Goal: Understand process/instructions

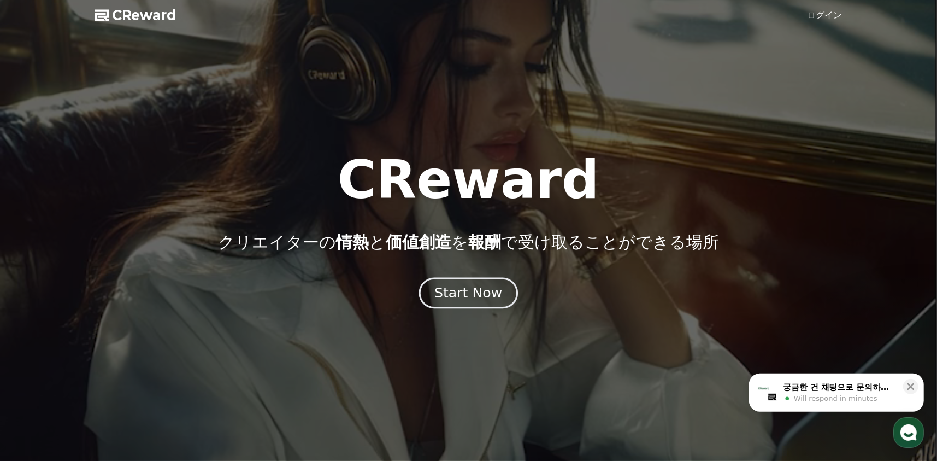
click at [459, 287] on div "Start Now" at bounding box center [468, 293] width 68 height 19
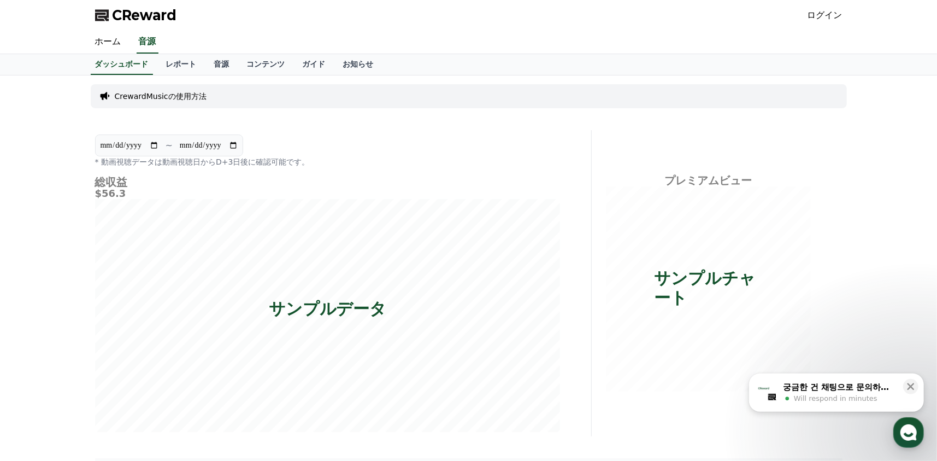
click at [834, 21] on link "ログイン" at bounding box center [824, 15] width 35 height 13
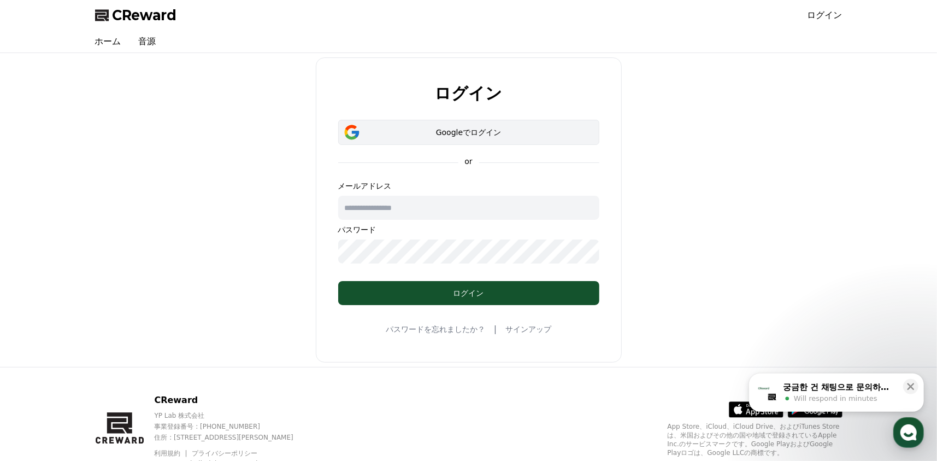
click at [428, 137] on div "Googleでログイン" at bounding box center [468, 132] width 229 height 11
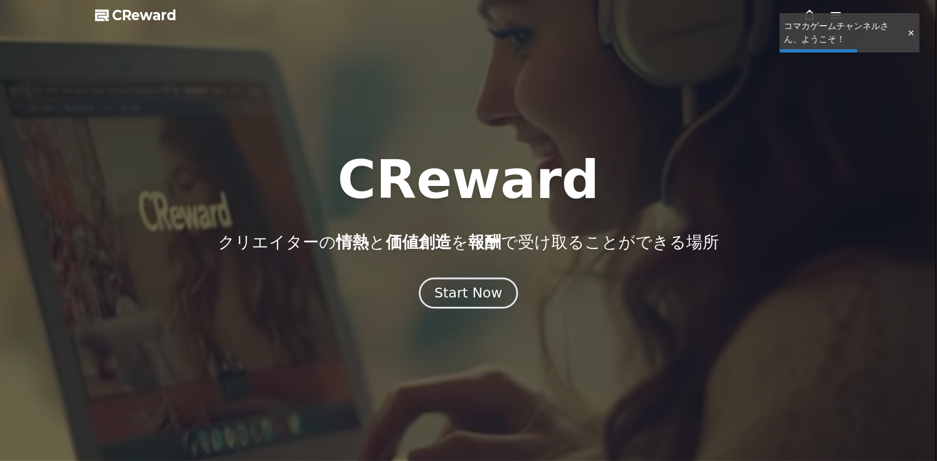
click at [457, 293] on div "Start Now" at bounding box center [468, 293] width 68 height 19
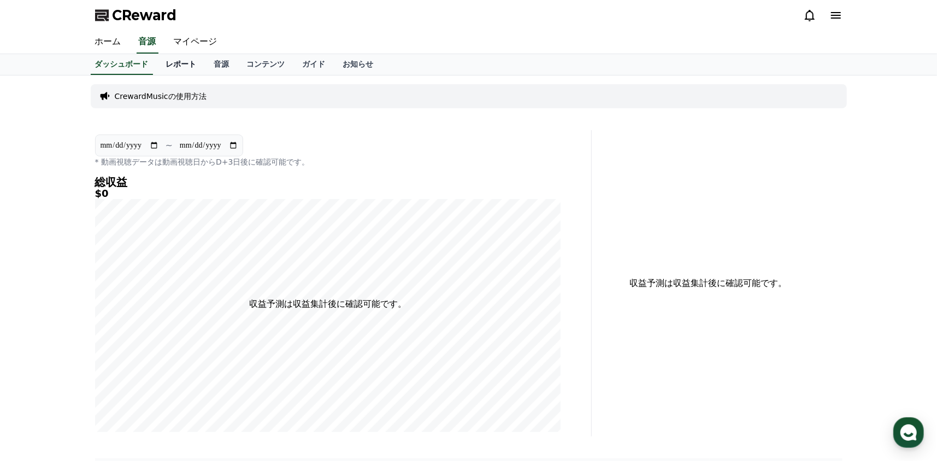
click at [168, 62] on link "レポート" at bounding box center [181, 64] width 48 height 21
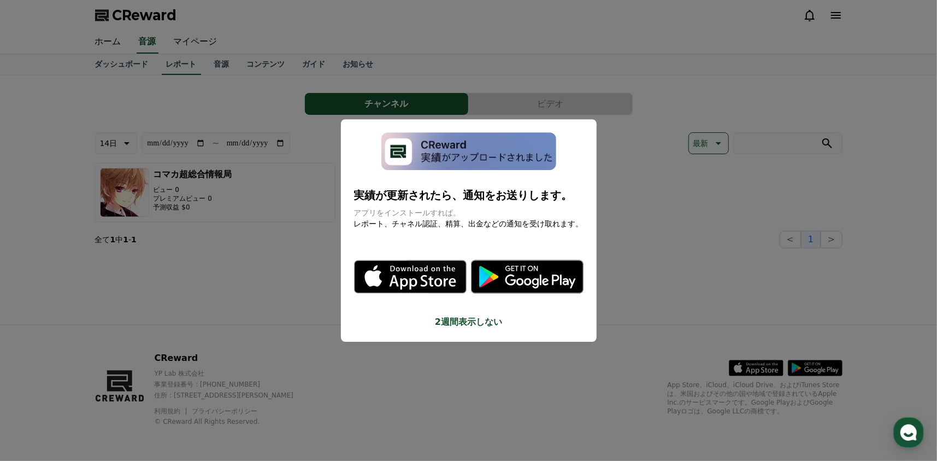
click at [79, 234] on button "close modal" at bounding box center [468, 230] width 937 height 461
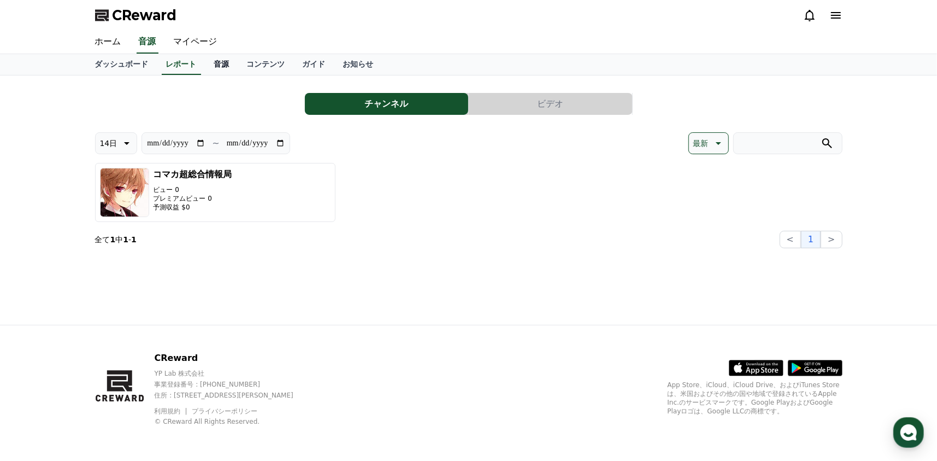
click at [205, 68] on link "音源" at bounding box center [221, 64] width 33 height 21
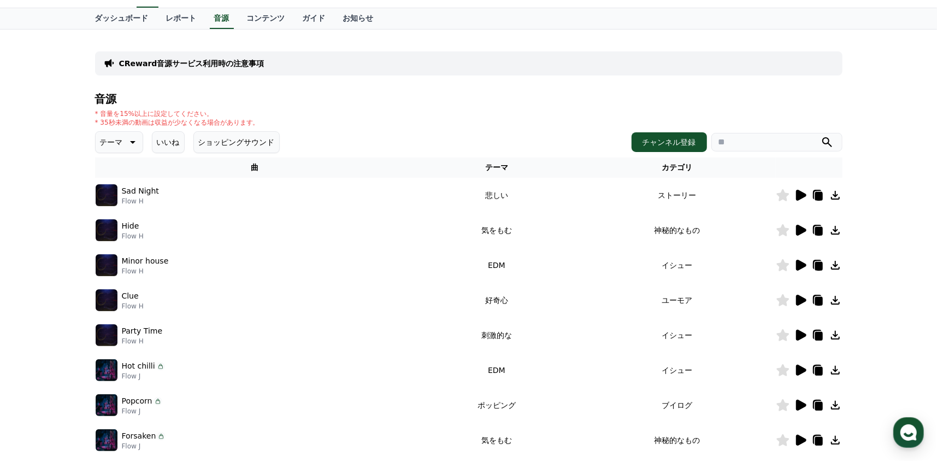
scroll to position [55, 0]
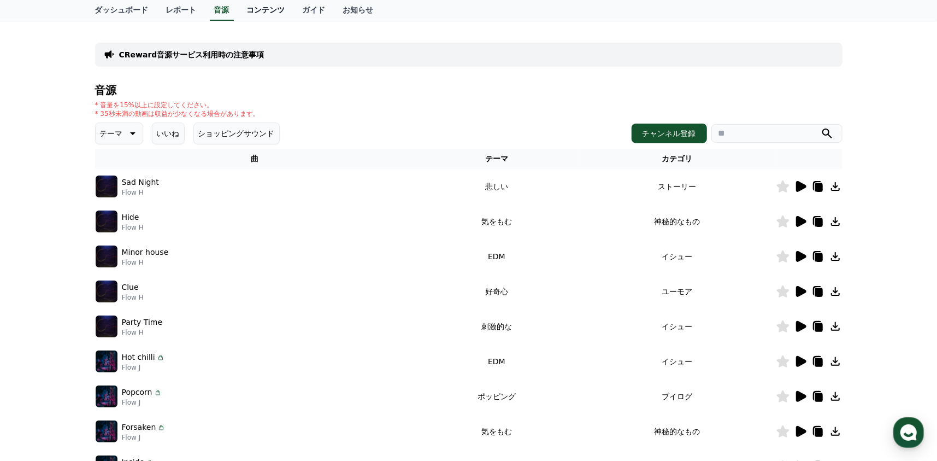
click at [241, 7] on link "コンテンツ" at bounding box center [266, 10] width 56 height 21
click at [334, 9] on link "お知らせ" at bounding box center [358, 10] width 48 height 21
click at [294, 10] on link "ガイド" at bounding box center [314, 10] width 40 height 21
click at [104, 11] on link "ダッシュボード" at bounding box center [121, 10] width 71 height 21
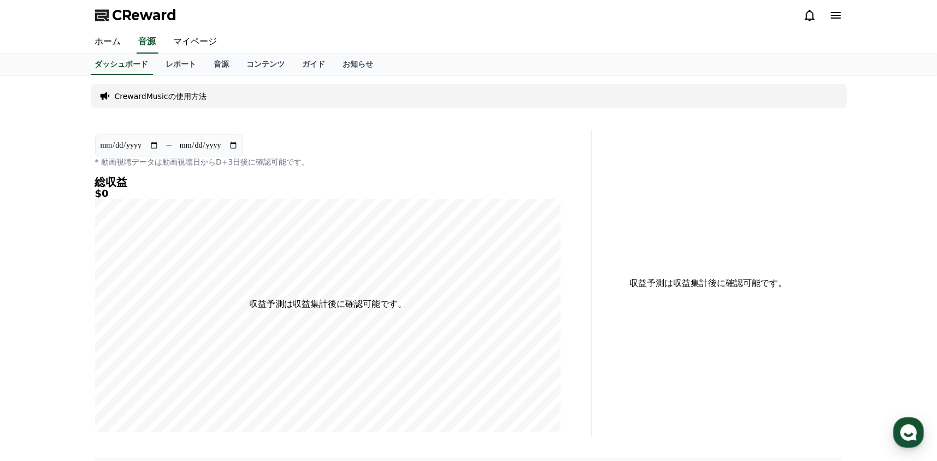
click at [131, 95] on p "CrewardMusicの使用方法" at bounding box center [161, 96] width 92 height 11
click at [217, 91] on div "CrewardMusicの使用方法" at bounding box center [469, 96] width 756 height 24
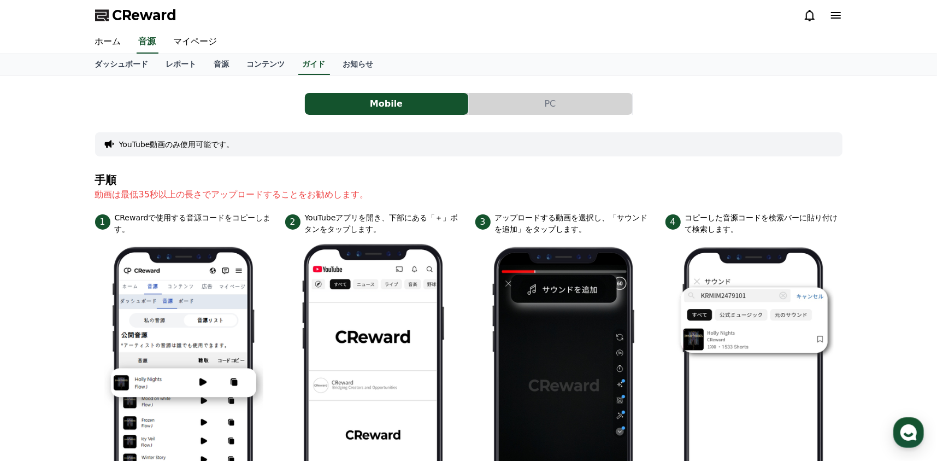
click at [518, 93] on button "PC" at bounding box center [550, 104] width 163 height 22
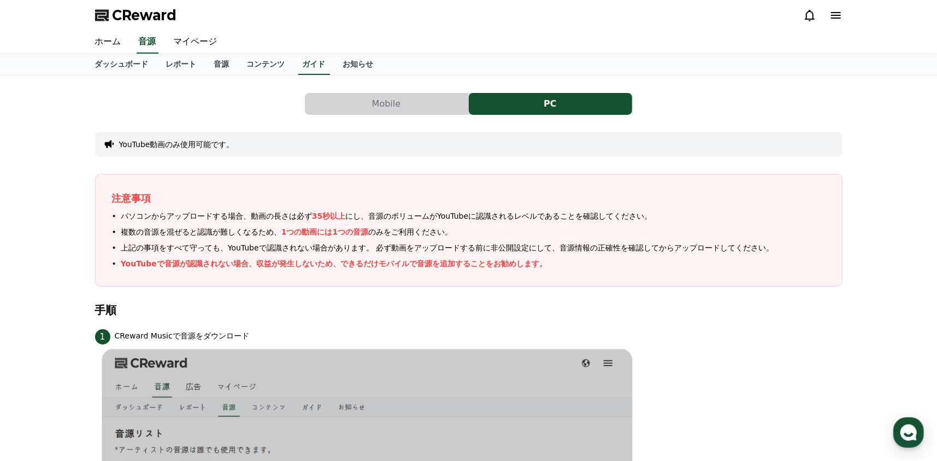
click at [414, 97] on button "Mobile" at bounding box center [386, 104] width 163 height 22
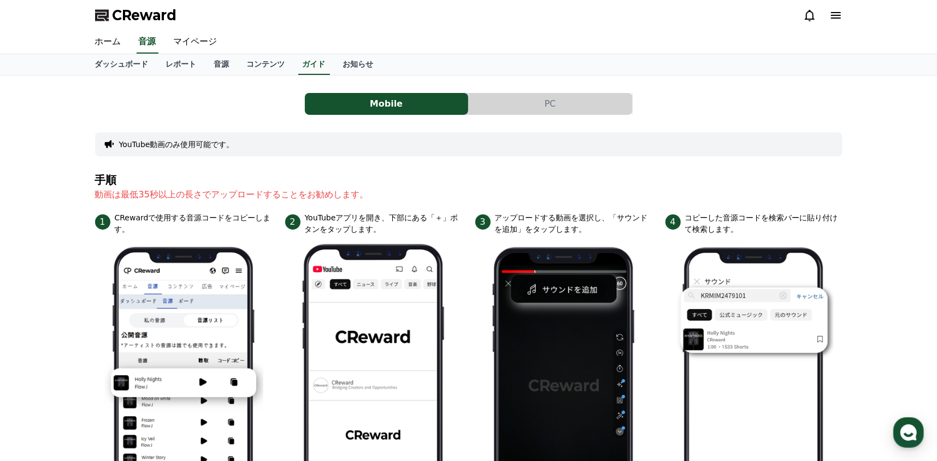
click at [144, 135] on div "YouTube動画のみ使用可能です。" at bounding box center [468, 144] width 747 height 24
click at [119, 151] on div "YouTube動画のみ使用可能です。" at bounding box center [468, 144] width 747 height 24
click at [125, 140] on button "YouTube動画のみ使用可能です。" at bounding box center [176, 144] width 115 height 11
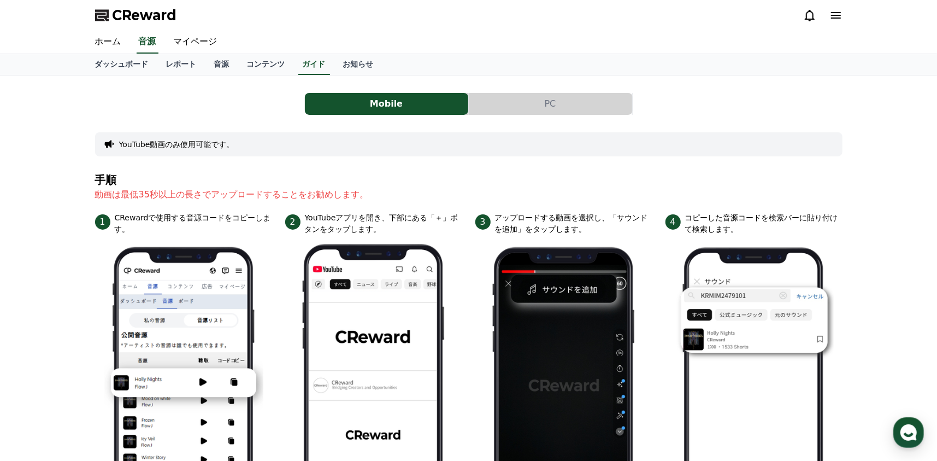
click at [125, 140] on button "YouTube動画のみ使用可能です。" at bounding box center [176, 144] width 115 height 11
click at [497, 101] on button "PC" at bounding box center [550, 104] width 163 height 22
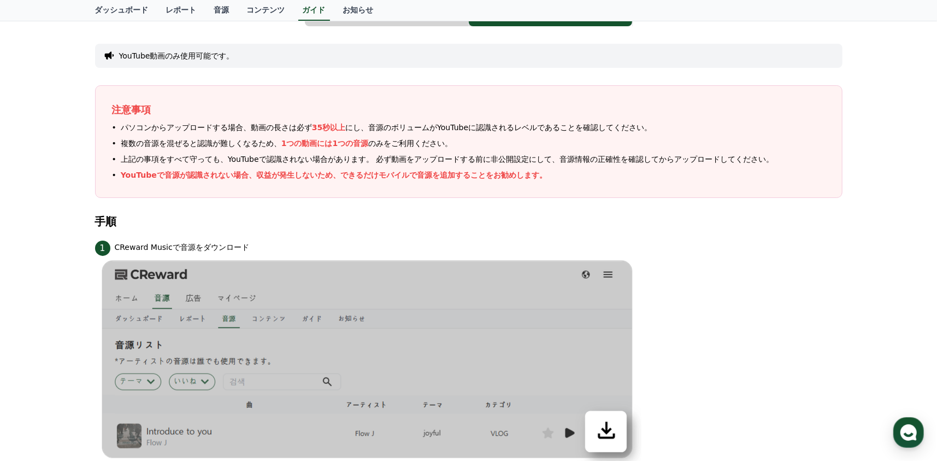
scroll to position [55, 0]
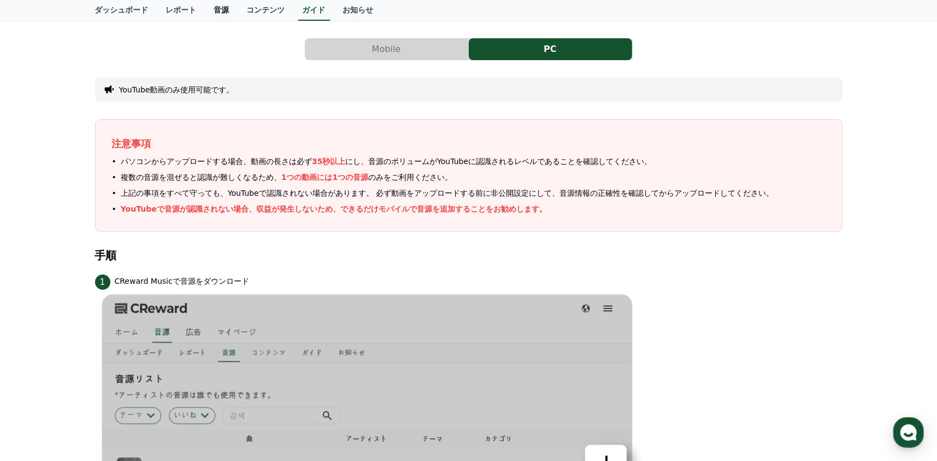
click at [205, 11] on link "音源" at bounding box center [221, 10] width 33 height 21
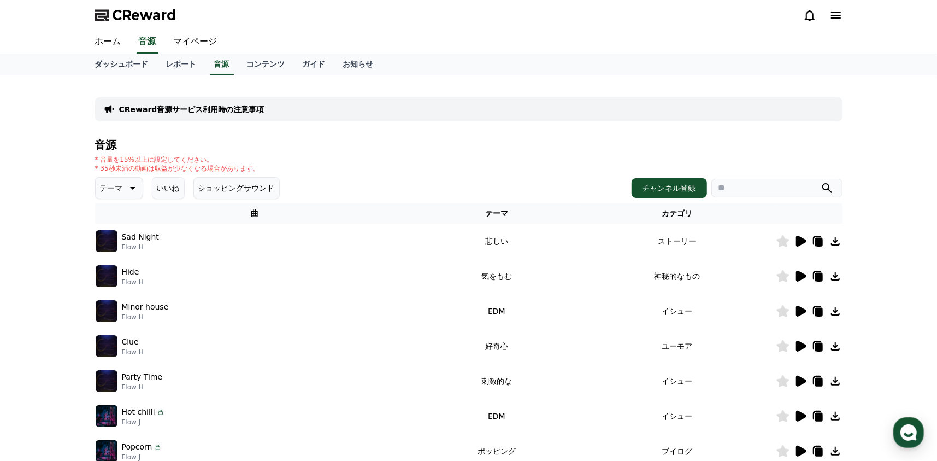
click at [800, 241] on icon at bounding box center [801, 240] width 10 height 11
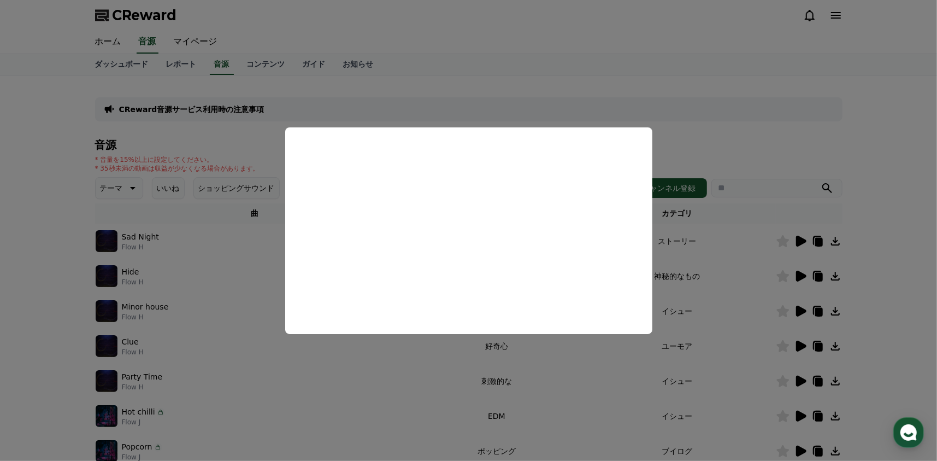
click at [692, 137] on button "close modal" at bounding box center [468, 230] width 937 height 461
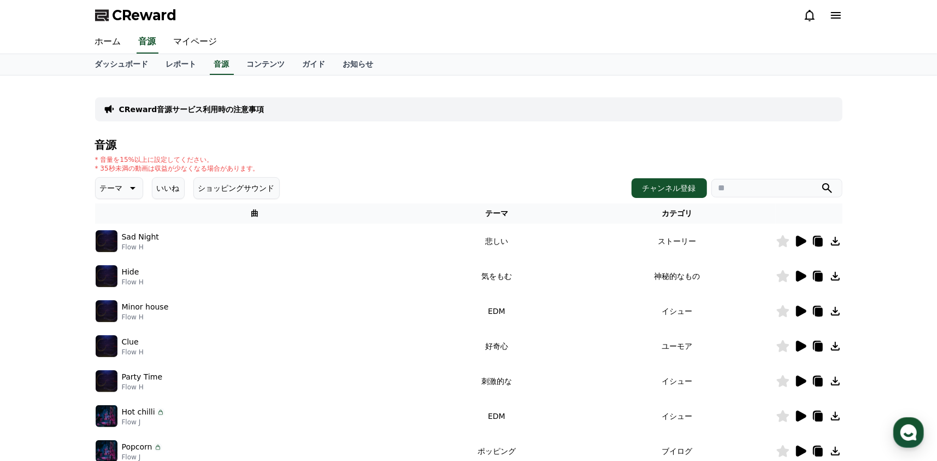
click at [804, 273] on icon at bounding box center [801, 275] width 10 height 11
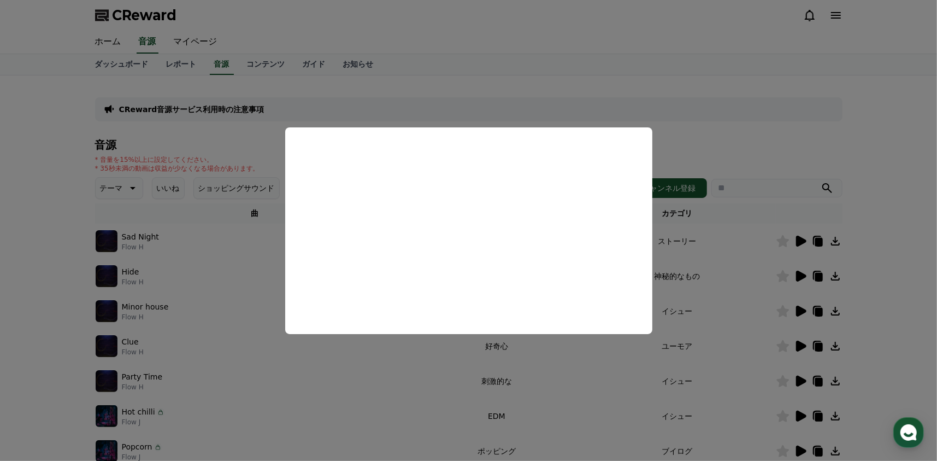
click at [702, 133] on button "close modal" at bounding box center [468, 230] width 937 height 461
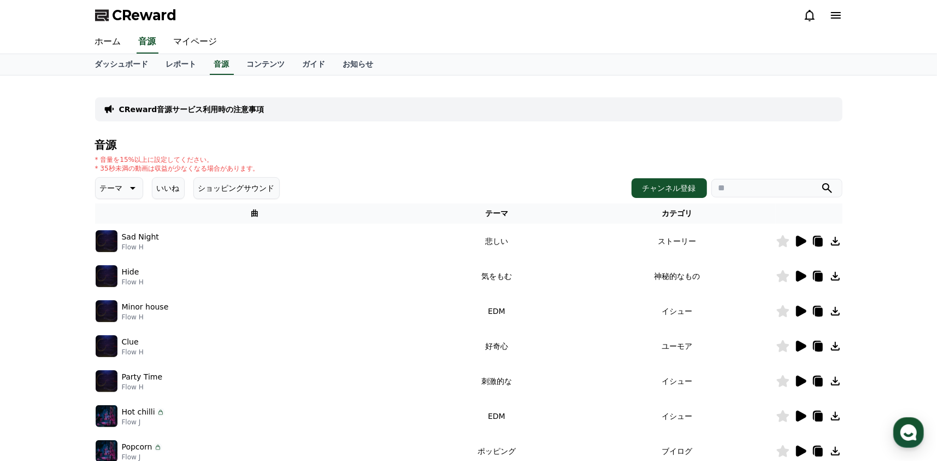
click at [798, 309] on icon at bounding box center [801, 310] width 10 height 11
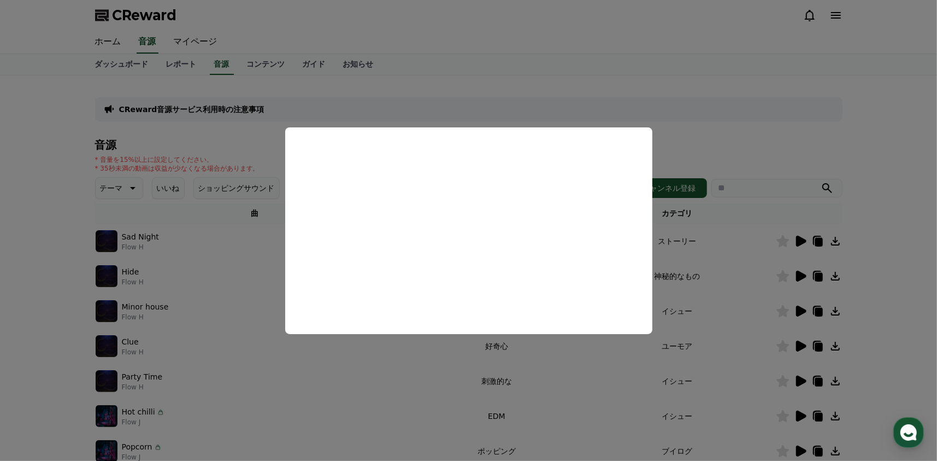
click at [714, 111] on button "close modal" at bounding box center [468, 230] width 937 height 461
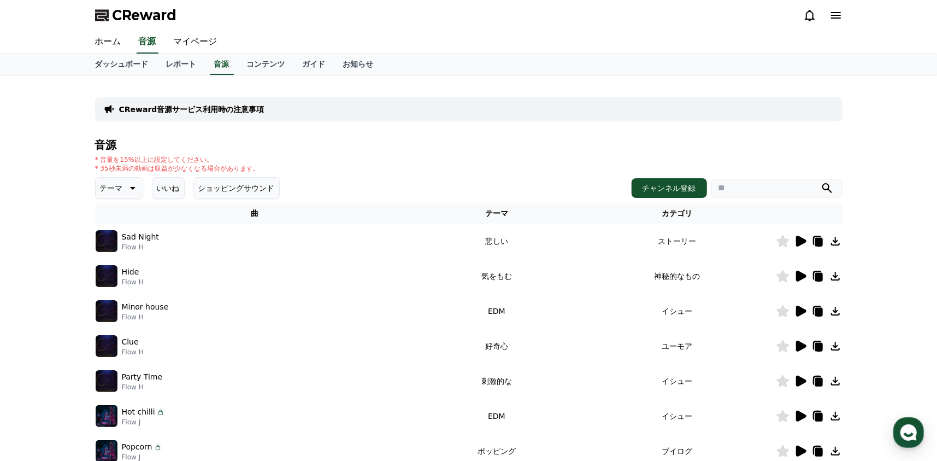
click at [799, 345] on icon at bounding box center [801, 345] width 10 height 11
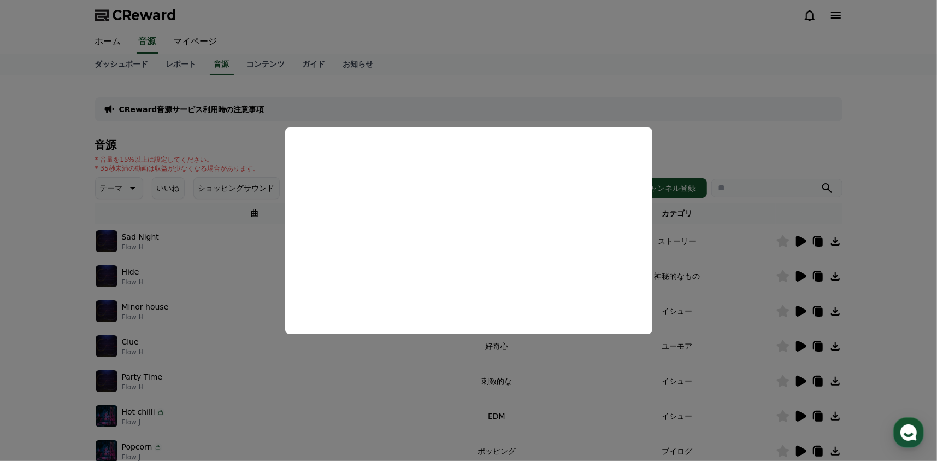
click at [745, 125] on button "close modal" at bounding box center [468, 230] width 937 height 461
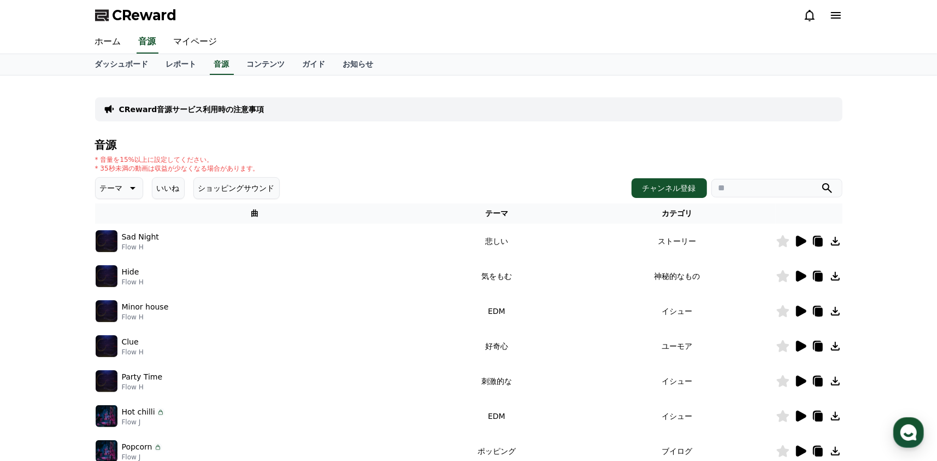
click at [802, 381] on icon at bounding box center [801, 380] width 10 height 11
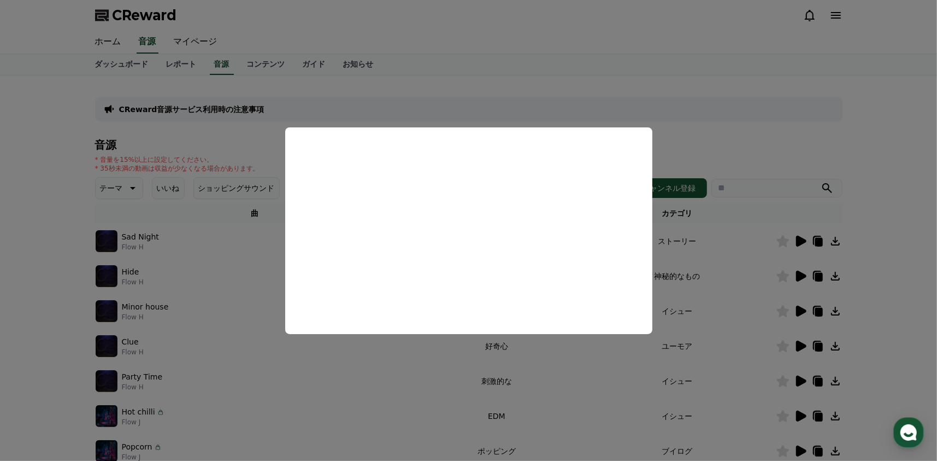
click at [684, 114] on button "close modal" at bounding box center [468, 230] width 937 height 461
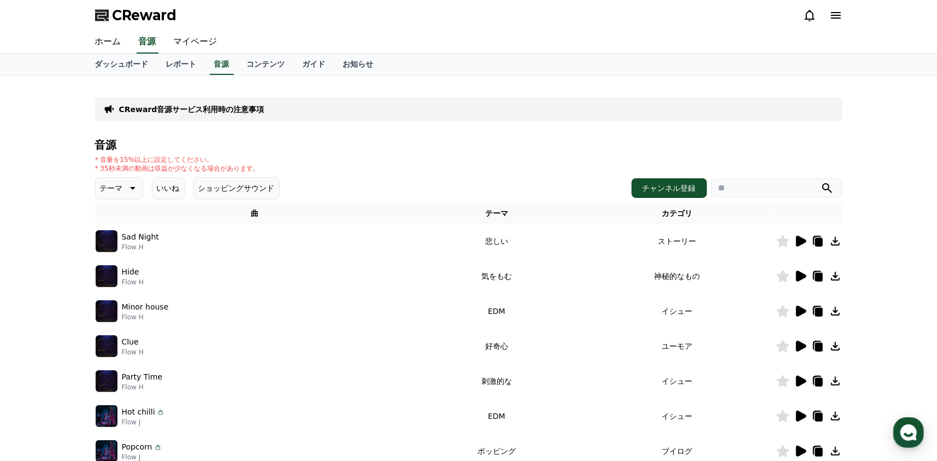
click at [799, 416] on icon at bounding box center [801, 415] width 10 height 11
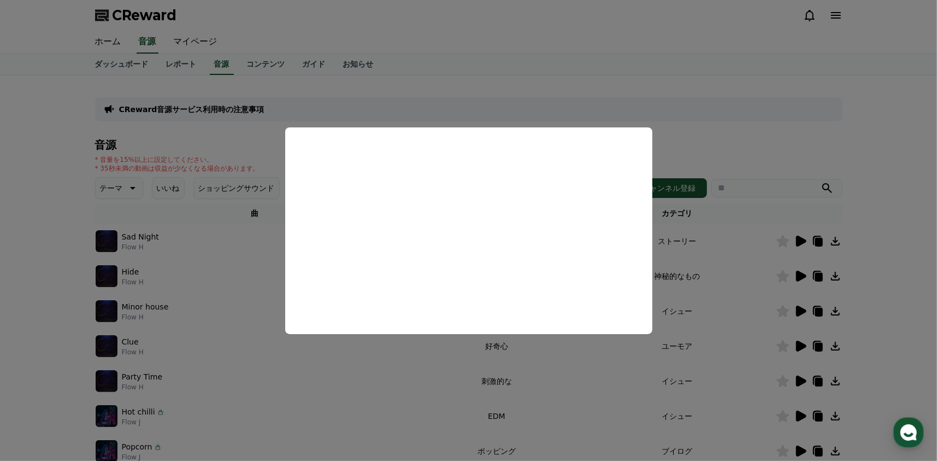
click at [757, 391] on button "close modal" at bounding box center [468, 230] width 937 height 461
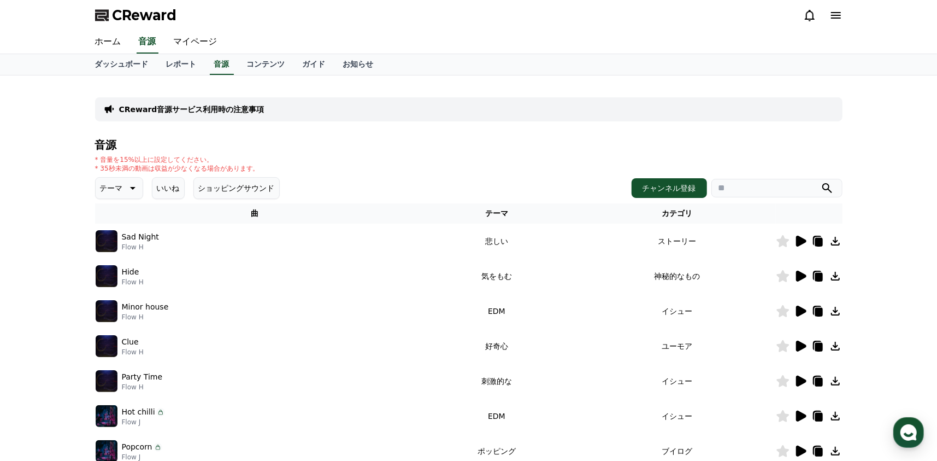
click at [800, 447] on icon at bounding box center [801, 450] width 10 height 11
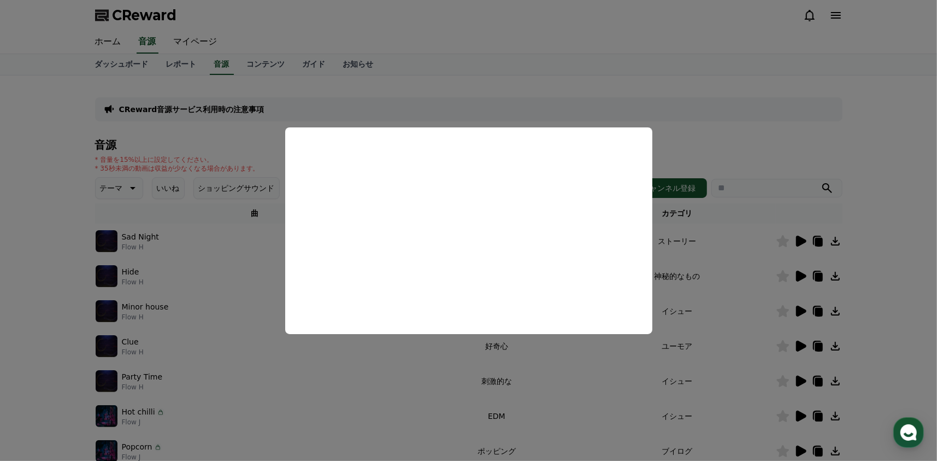
click at [653, 102] on button "close modal" at bounding box center [468, 230] width 937 height 461
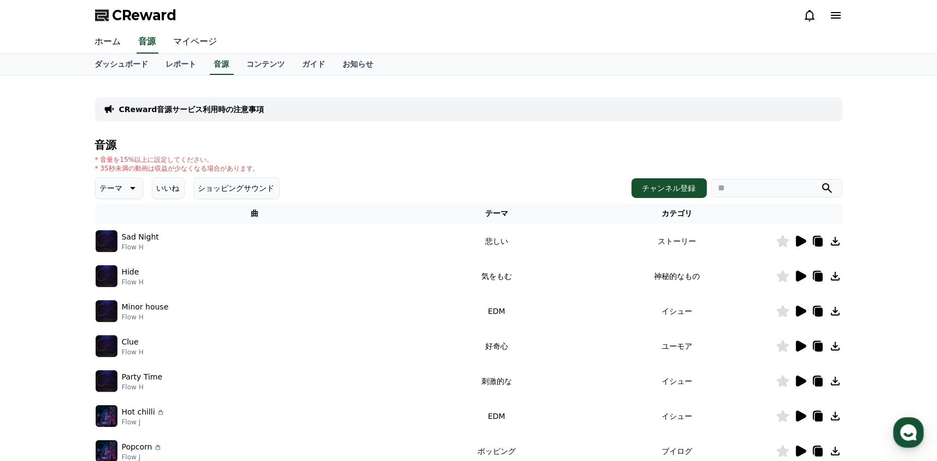
click at [799, 379] on icon at bounding box center [801, 380] width 10 height 11
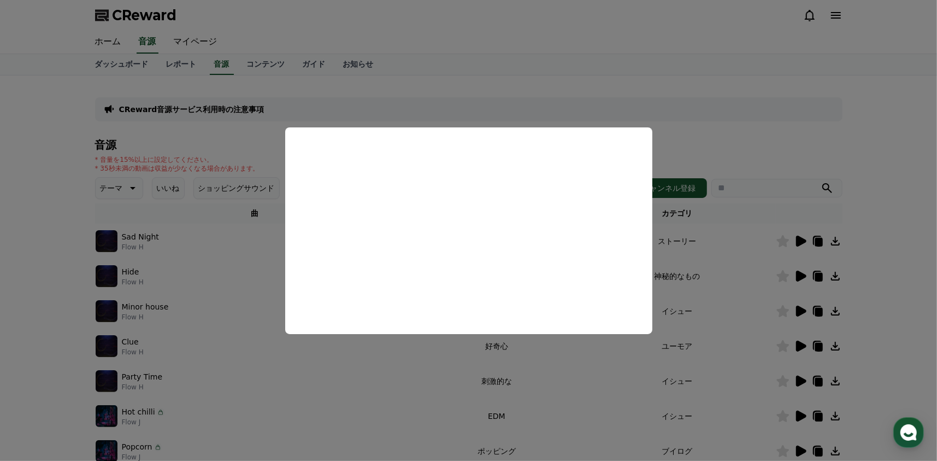
click at [707, 109] on button "close modal" at bounding box center [468, 230] width 937 height 461
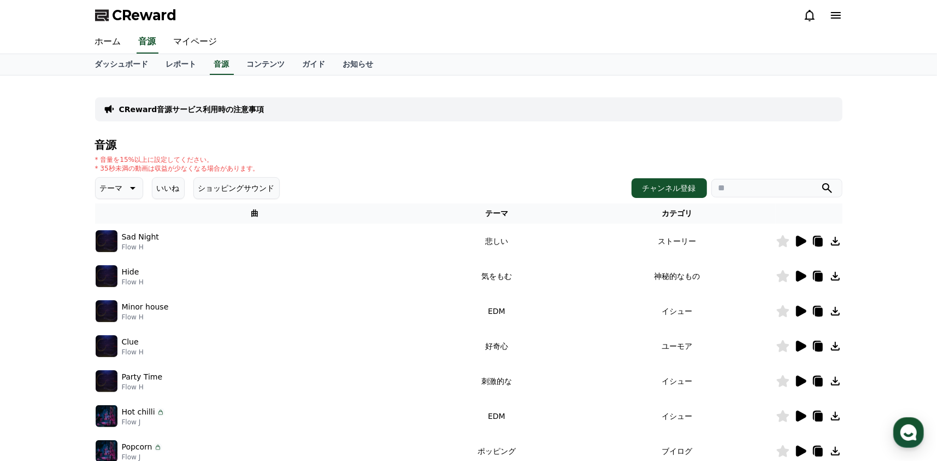
click at [798, 443] on td at bounding box center [809, 450] width 67 height 35
click at [799, 451] on icon at bounding box center [801, 450] width 10 height 11
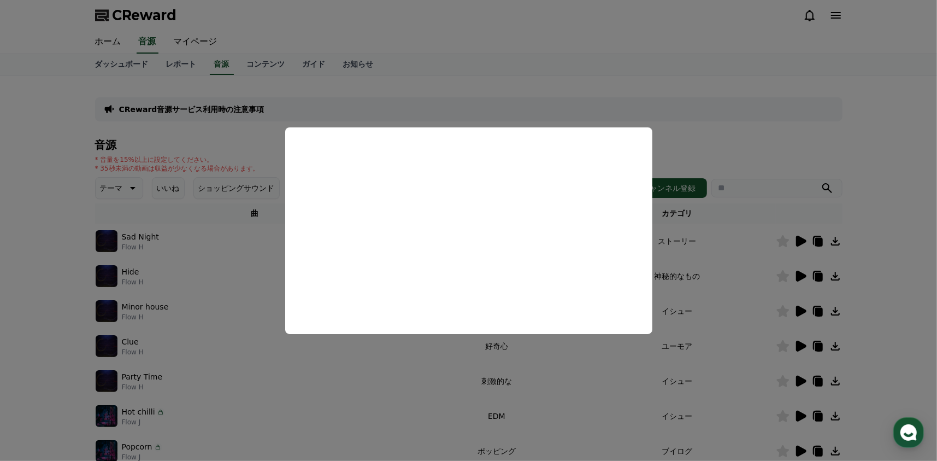
click at [765, 102] on button "close modal" at bounding box center [468, 230] width 937 height 461
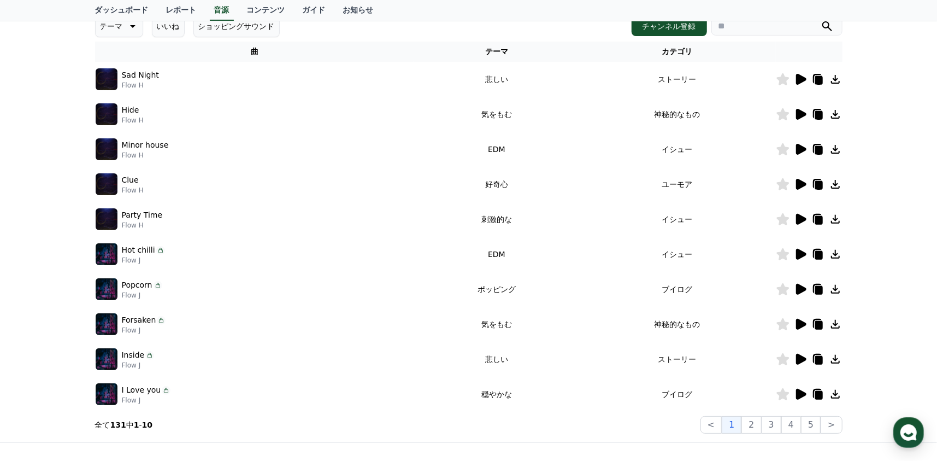
scroll to position [219, 0]
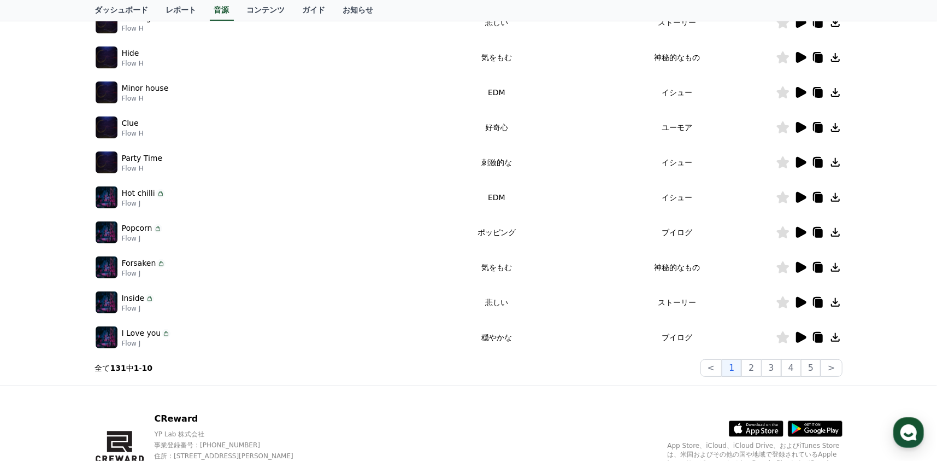
click at [794, 336] on icon at bounding box center [800, 336] width 13 height 13
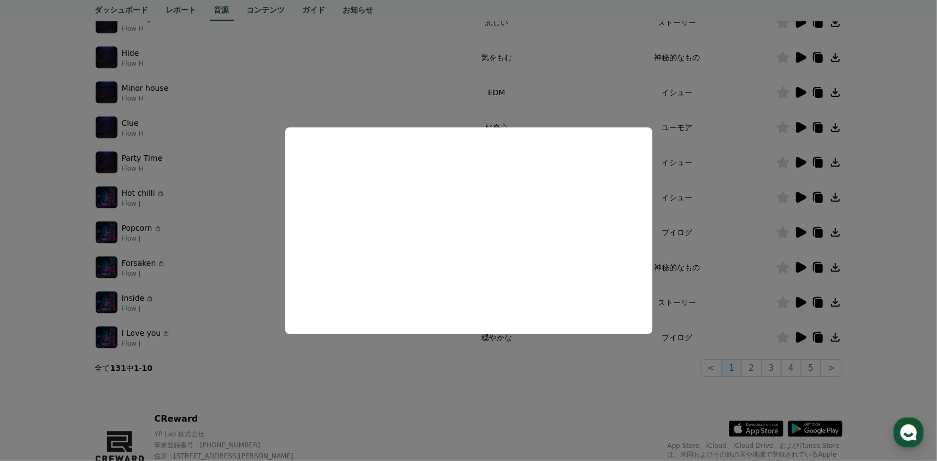
click at [329, 96] on button "close modal" at bounding box center [468, 230] width 937 height 461
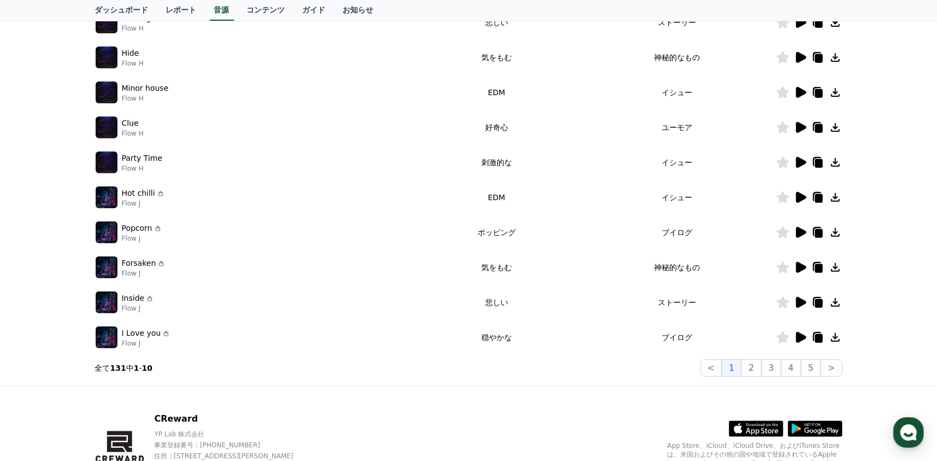
click at [803, 300] on icon at bounding box center [801, 302] width 10 height 11
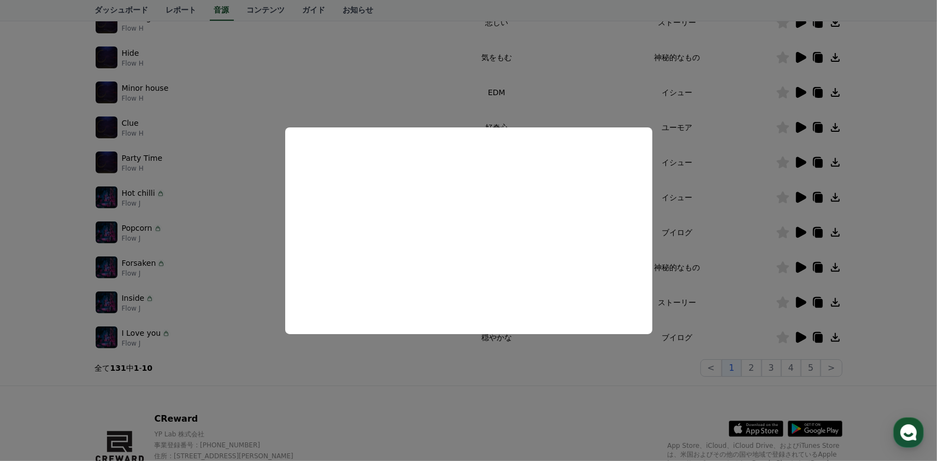
click at [464, 85] on button "close modal" at bounding box center [468, 230] width 937 height 461
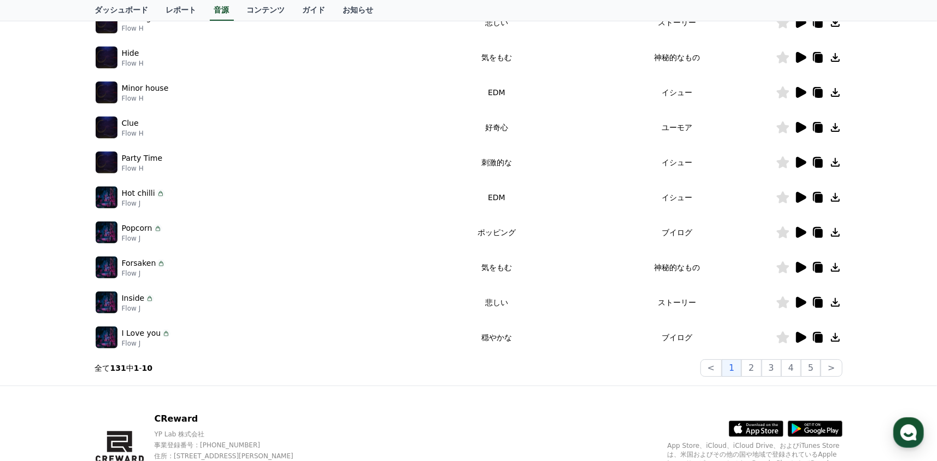
click at [802, 228] on icon at bounding box center [800, 232] width 13 height 13
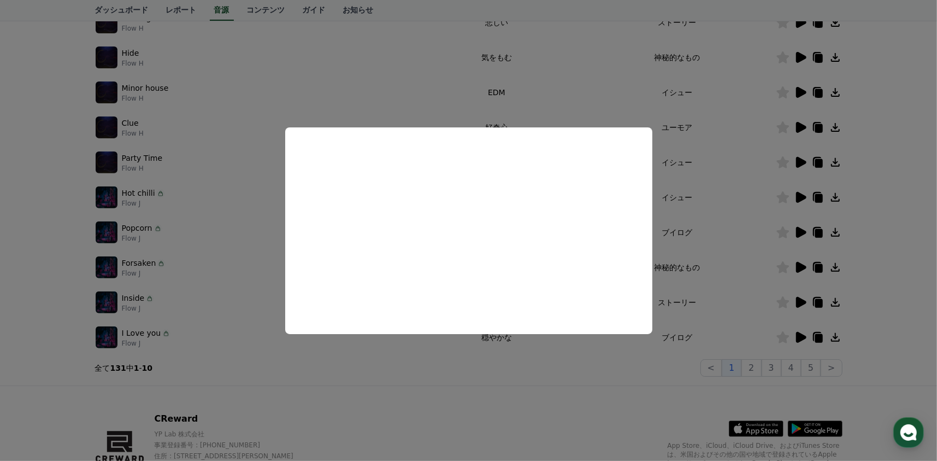
click at [343, 65] on button "close modal" at bounding box center [468, 230] width 937 height 461
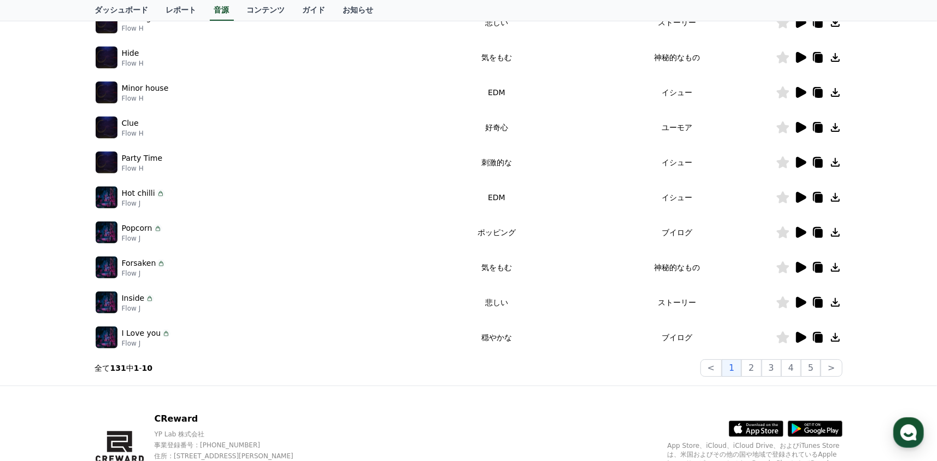
click at [817, 232] on icon at bounding box center [818, 233] width 8 height 9
click at [834, 231] on icon at bounding box center [835, 232] width 13 height 13
click at [834, 229] on icon at bounding box center [835, 232] width 13 height 13
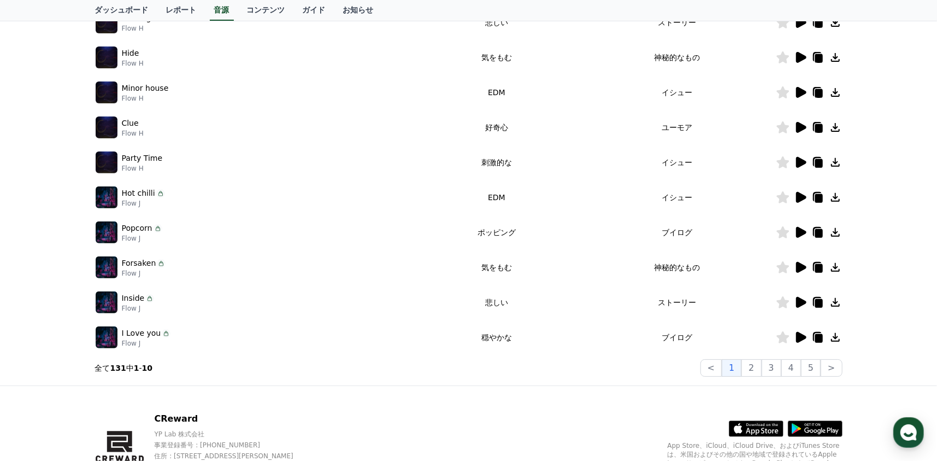
click at [835, 199] on icon at bounding box center [835, 197] width 13 height 13
drag, startPoint x: 836, startPoint y: 227, endPoint x: 868, endPoint y: 232, distance: 32.0
click at [868, 232] on div "CReward音源サービス利用時の注意事項 音源 * 音量を15%以上に設定してください。 * 35秒未満の動画は収益が少なくなる場合があります。 テーマ い…" at bounding box center [468, 121] width 937 height 528
click at [777, 234] on icon at bounding box center [782, 232] width 13 height 12
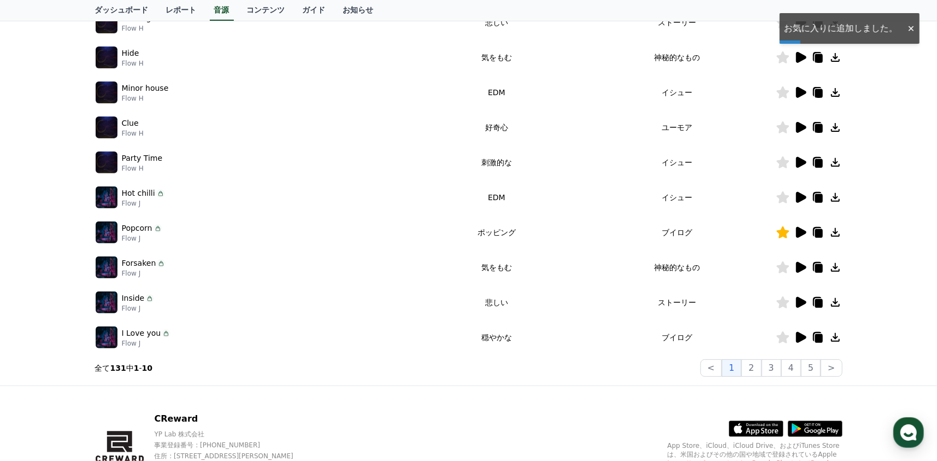
click at [813, 231] on icon at bounding box center [817, 232] width 9 height 10
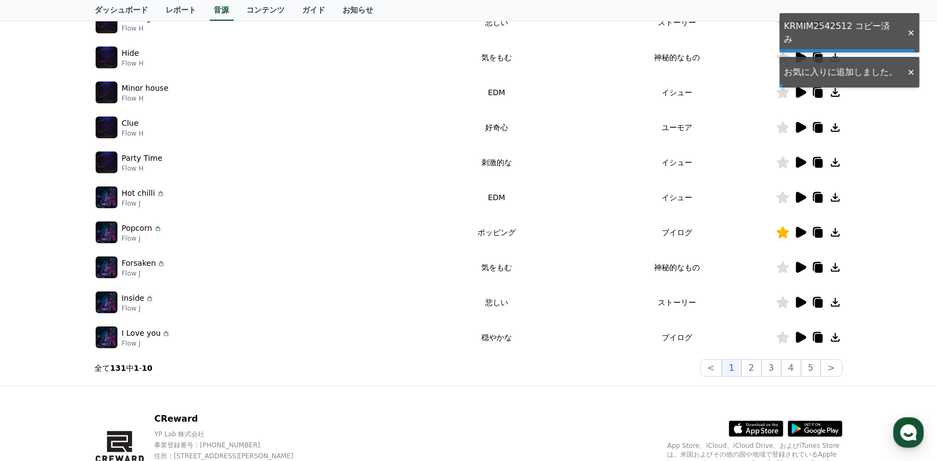
click at [813, 231] on icon at bounding box center [817, 232] width 9 height 10
click at [836, 231] on icon at bounding box center [835, 232] width 9 height 9
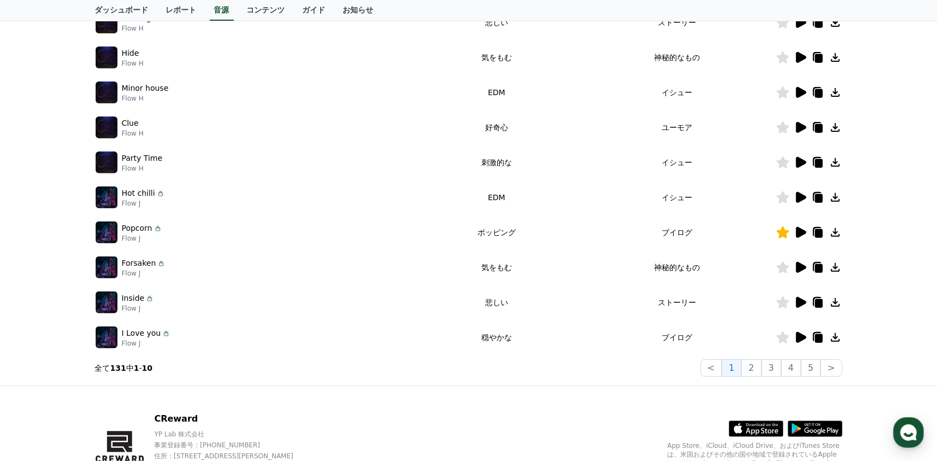
click at [802, 233] on icon at bounding box center [801, 232] width 10 height 11
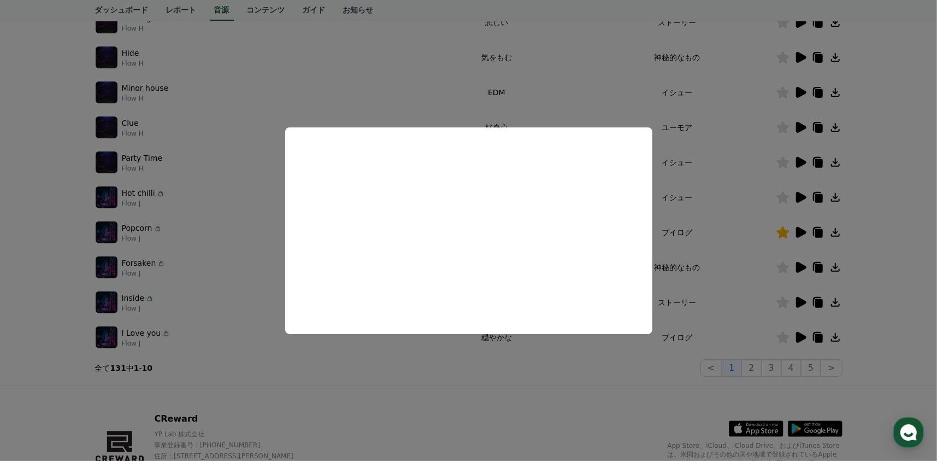
click at [199, 245] on button "close modal" at bounding box center [468, 230] width 937 height 461
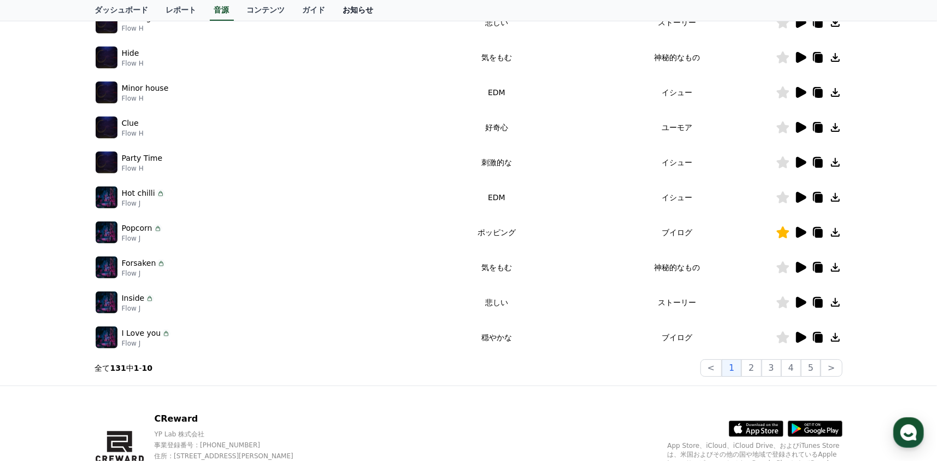
click at [334, 9] on link "お知らせ" at bounding box center [358, 10] width 48 height 21
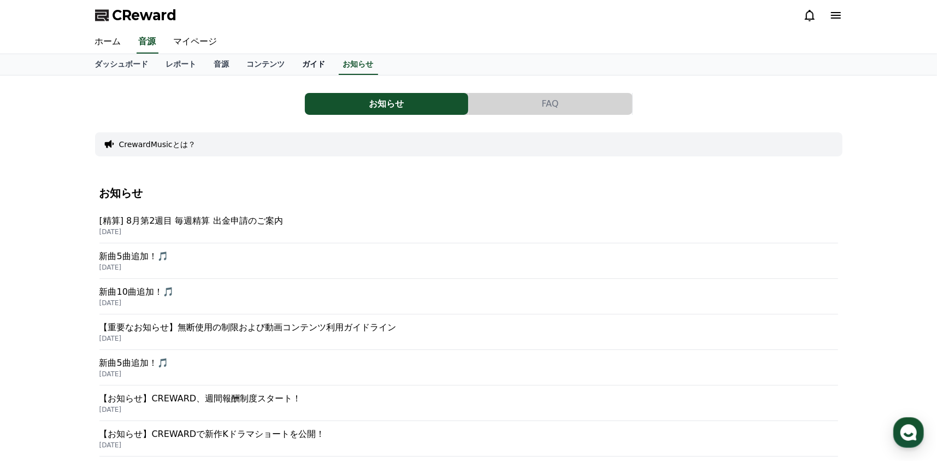
click at [294, 70] on link "ガイド" at bounding box center [314, 64] width 40 height 21
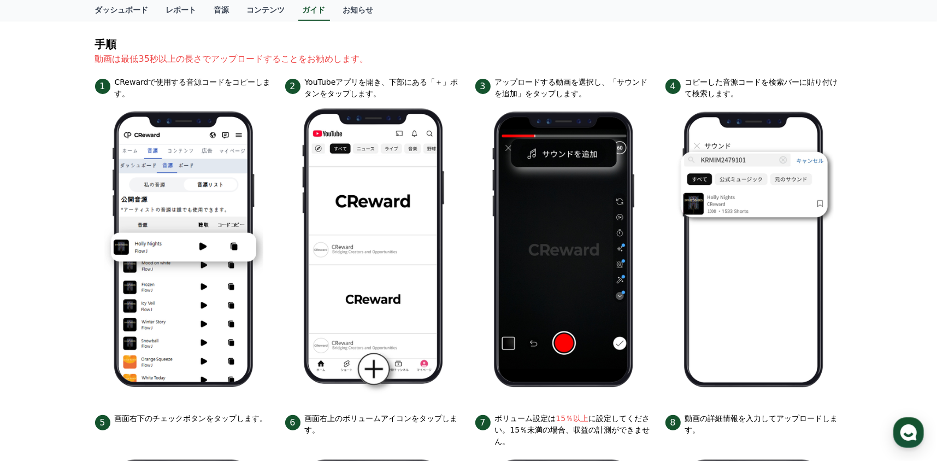
scroll to position [55, 0]
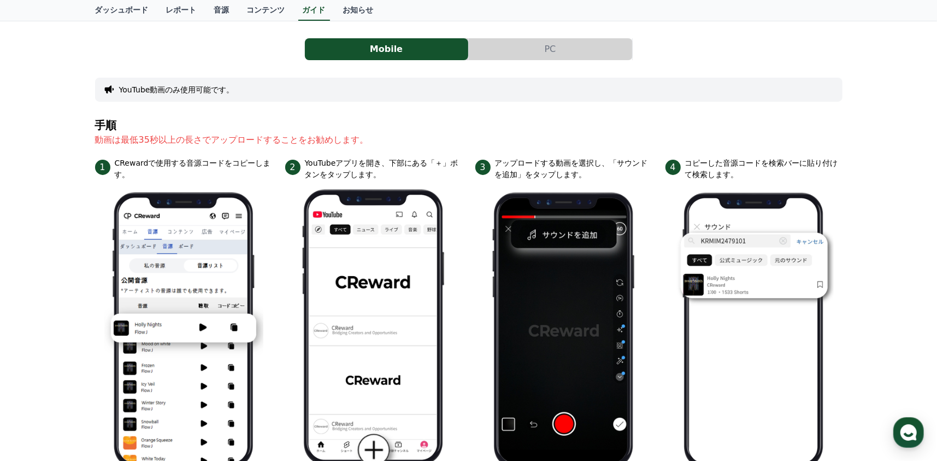
click at [582, 31] on div "Mobile PC YouTube動画のみ使用可能です。 手順 動画は最低35秒以上の長さでアップロードすることをお勧めします。 1 CRewardで使用する…" at bounding box center [468, 428] width 747 height 798
click at [568, 51] on button "PC" at bounding box center [550, 49] width 163 height 22
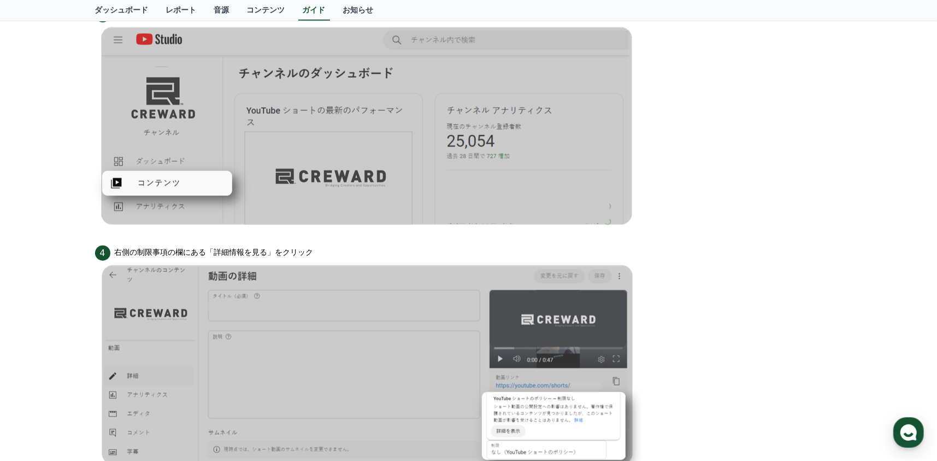
scroll to position [601, 0]
